Goal: Task Accomplishment & Management: Manage account settings

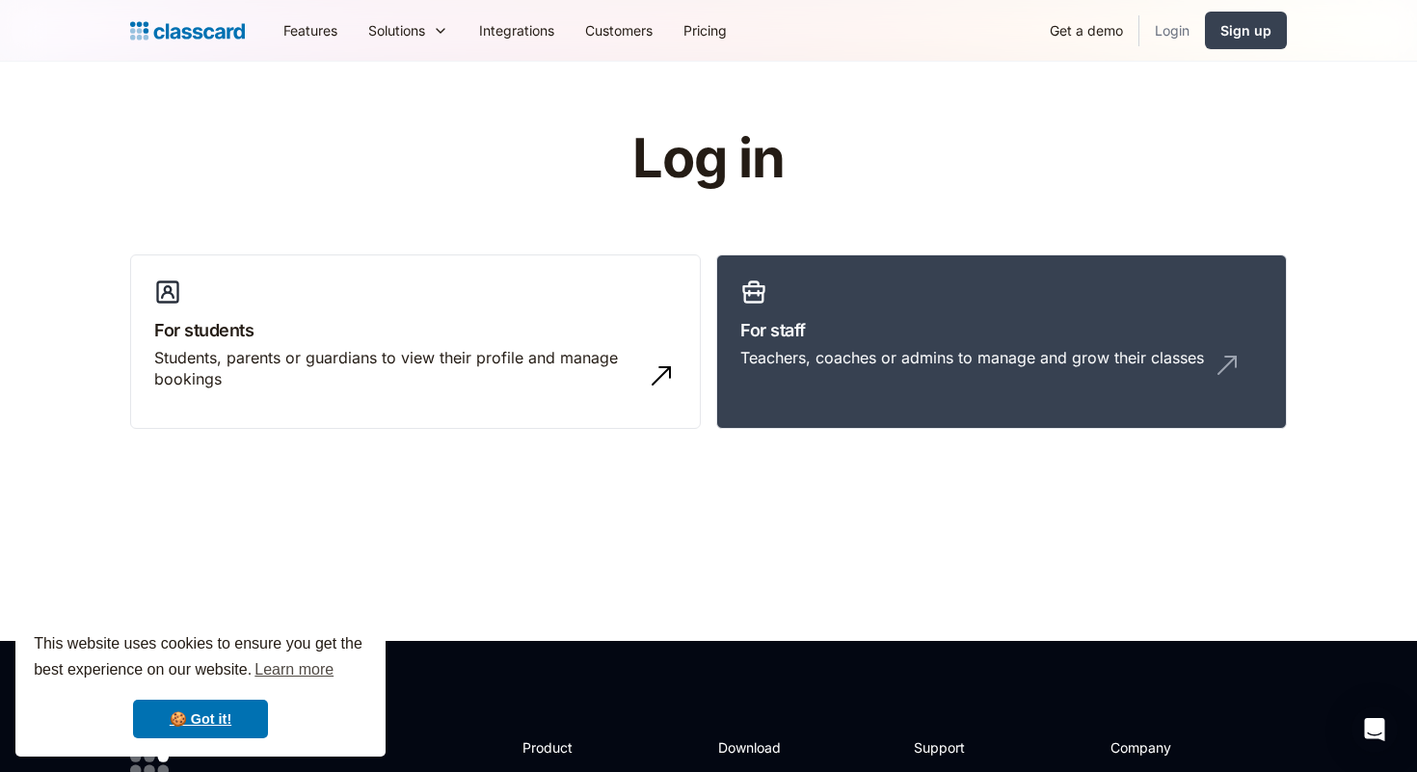
click at [1183, 19] on link "Login" at bounding box center [1172, 30] width 66 height 43
click at [949, 307] on link "For staff Teachers, coaches or admins to manage and grow their classes" at bounding box center [1001, 341] width 571 height 175
